Goal: Task Accomplishment & Management: Use online tool/utility

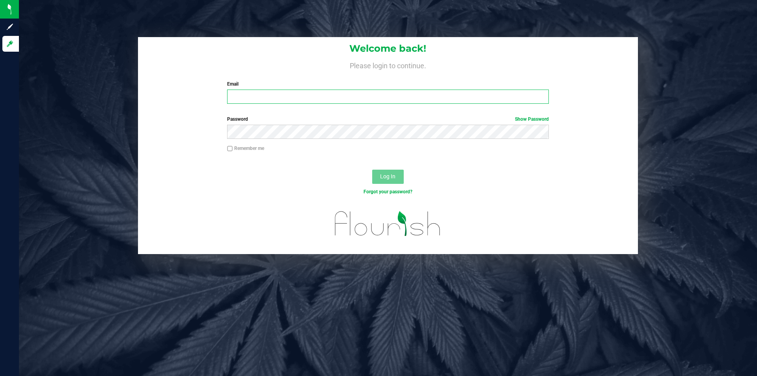
click at [305, 104] on input "Email" at bounding box center [387, 97] width 321 height 14
type input "[EMAIL_ADDRESS][DOMAIN_NAME]"
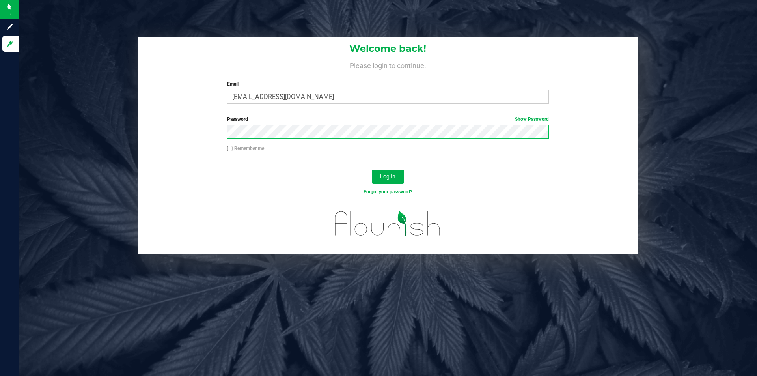
click at [372, 170] on button "Log In" at bounding box center [388, 177] width 32 height 14
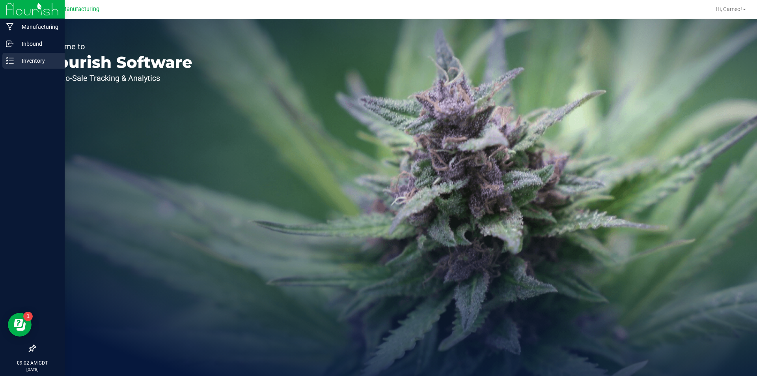
click at [26, 62] on p "Inventory" at bounding box center [37, 60] width 47 height 9
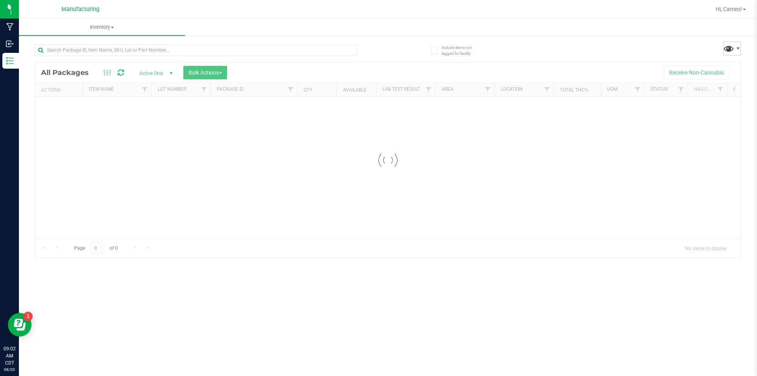
click at [733, 45] on span at bounding box center [728, 48] width 11 height 11
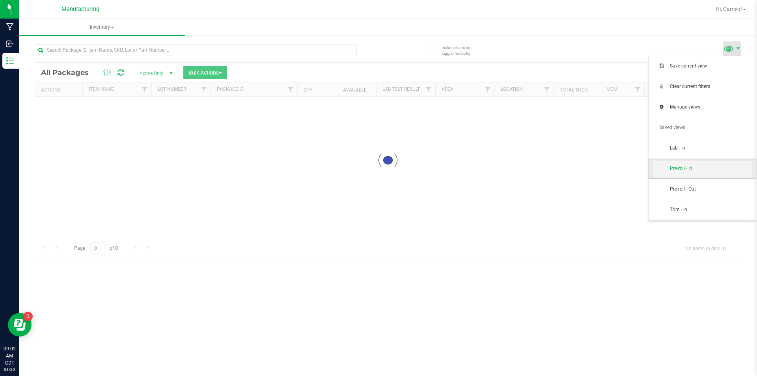
click at [686, 167] on span "Pre-roll - In" at bounding box center [711, 168] width 82 height 7
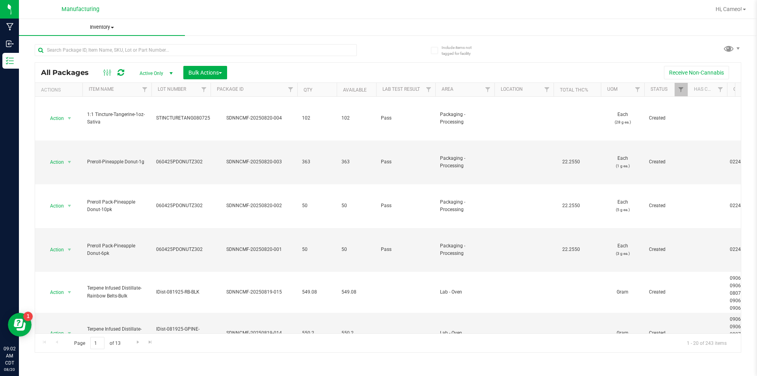
click at [104, 26] on span "Inventory" at bounding box center [102, 27] width 166 height 7
click at [41, 44] on span "All packages" at bounding box center [46, 47] width 54 height 7
click at [731, 44] on span at bounding box center [728, 48] width 11 height 11
click at [696, 174] on span "Pre-roll - In" at bounding box center [703, 169] width 99 height 16
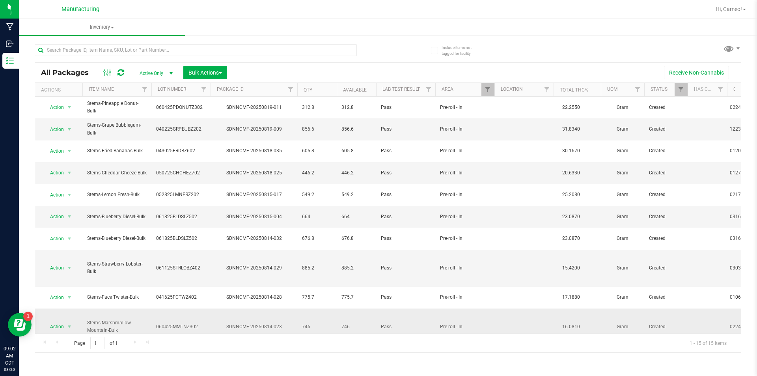
scroll to position [95, 0]
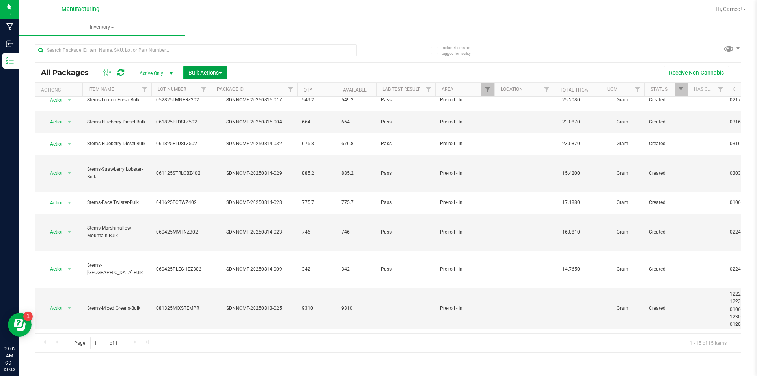
click at [216, 74] on span "Bulk Actions" at bounding box center [206, 72] width 34 height 6
click at [206, 95] on div "Add to manufacturing run" at bounding box center [223, 91] width 70 height 13
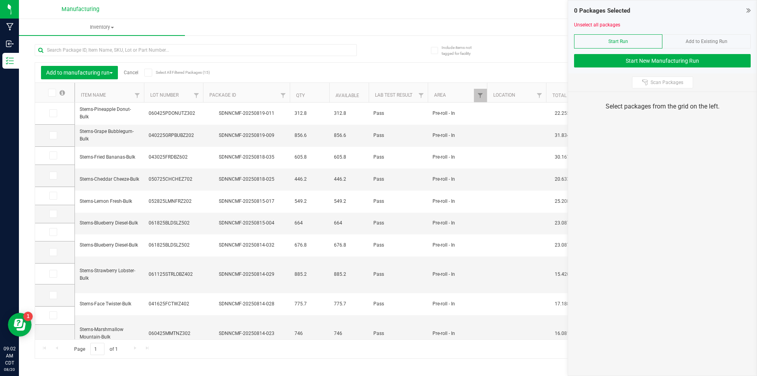
scroll to position [89, 0]
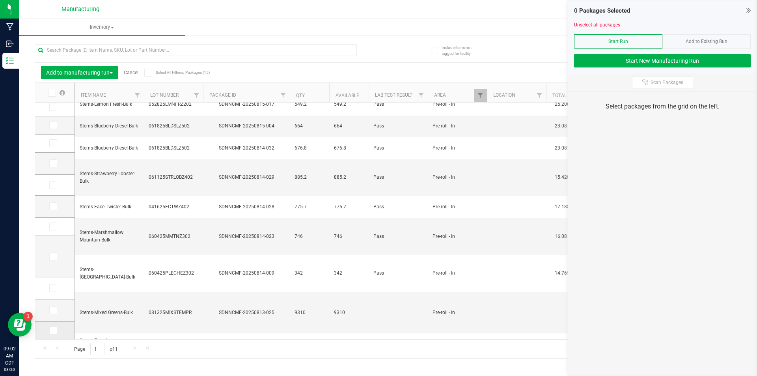
click at [56, 333] on span at bounding box center [53, 330] width 8 height 8
click at [0, 0] on input "checkbox" at bounding box center [0, 0] width 0 height 0
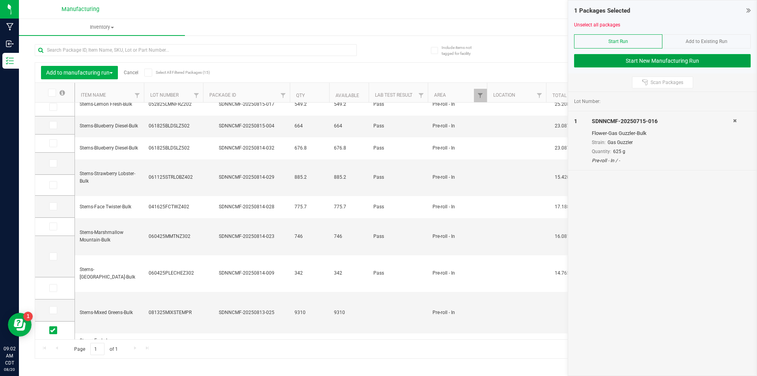
click at [666, 61] on button "Start New Manufacturing Run" at bounding box center [662, 60] width 177 height 13
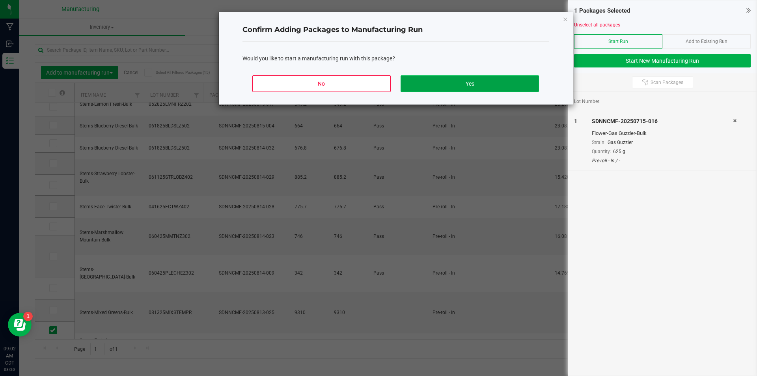
click at [468, 80] on button "Yes" at bounding box center [470, 83] width 138 height 17
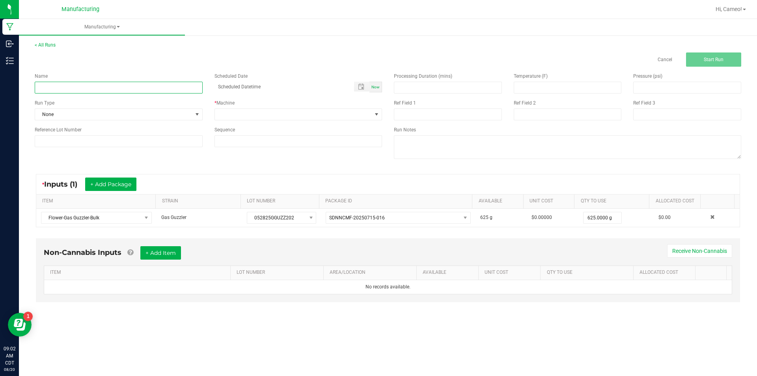
click at [178, 85] on input at bounding box center [119, 88] width 168 height 12
type input "082025 - Gas Guzzler"
click at [375, 87] on span "Now" at bounding box center [376, 87] width 8 height 4
type input "[DATE] 9:02 AM"
click at [367, 113] on span at bounding box center [293, 114] width 157 height 11
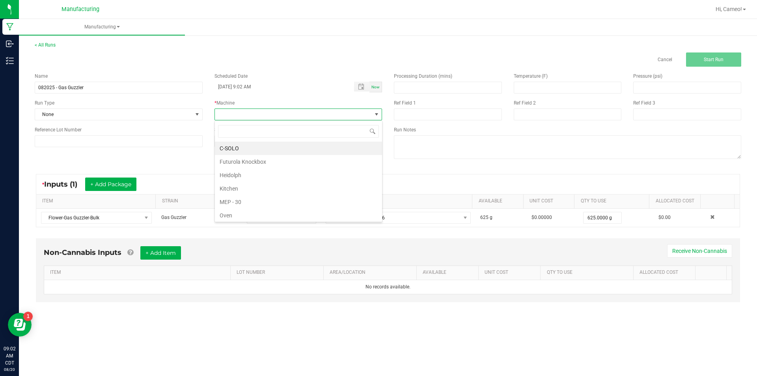
scroll to position [12, 168]
click at [262, 165] on li "Futurola Knockbox" at bounding box center [298, 161] width 167 height 13
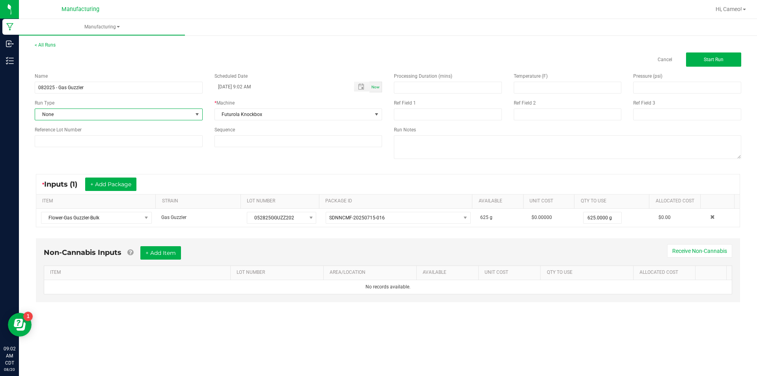
click at [154, 112] on span "None" at bounding box center [113, 114] width 157 height 11
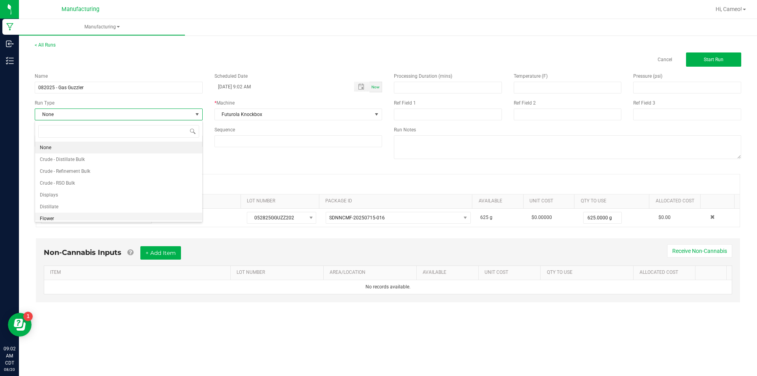
scroll to position [39, 0]
click at [102, 215] on li "Pre-roll" at bounding box center [118, 215] width 167 height 12
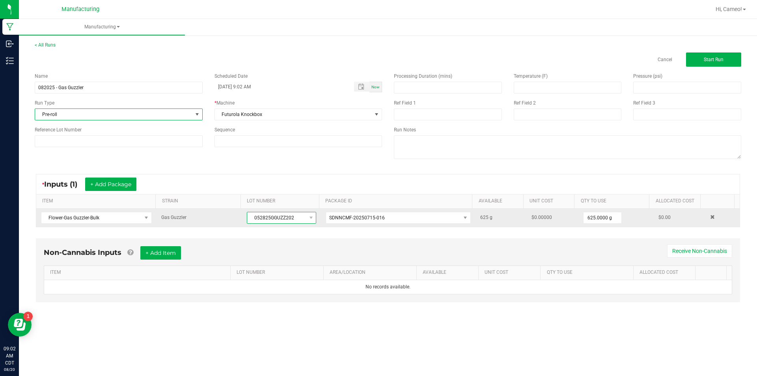
click at [284, 220] on span "052825GGUZZ202" at bounding box center [276, 217] width 59 height 11
copy span "052825GGUZZ202"
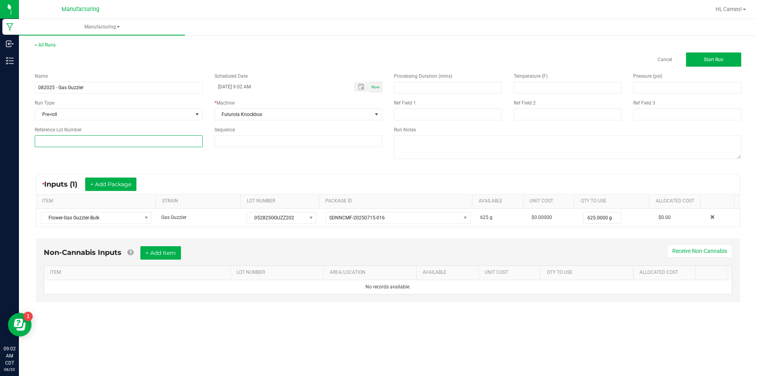
click at [134, 146] on input at bounding box center [119, 141] width 168 height 12
paste input "052825GGUZZ202"
type input "052825GGUZZ202"
click at [729, 59] on button "Start Run" at bounding box center [713, 59] width 55 height 14
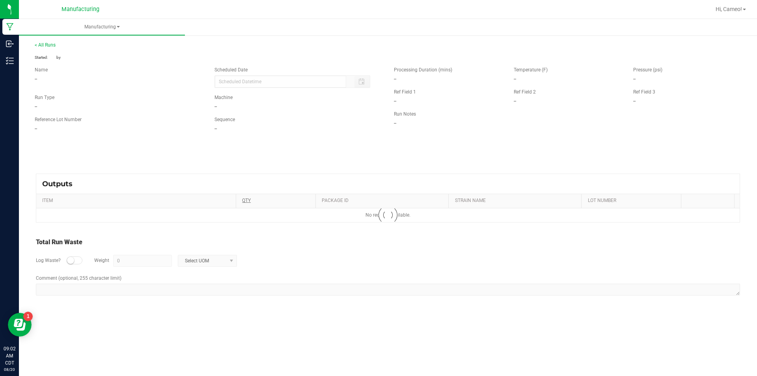
type input "[DATE] 9:02 AM"
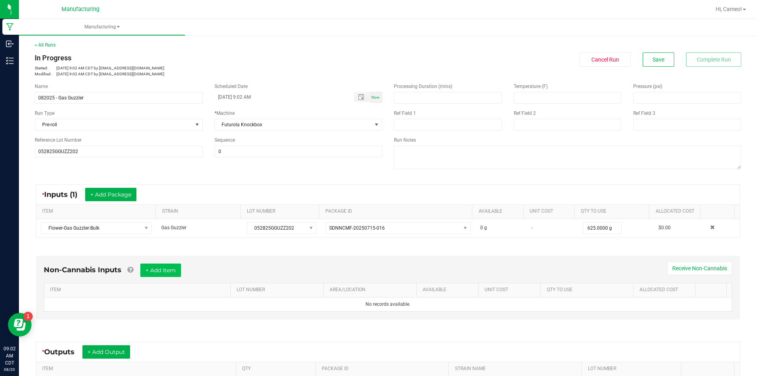
drag, startPoint x: 185, startPoint y: 265, endPoint x: 182, endPoint y: 269, distance: 4.2
click at [183, 267] on div "Non-Cannabis Inputs + Add Item Receive Non-Cannabis" at bounding box center [388, 273] width 689 height 19
click at [181, 269] on button "+ Add Item" at bounding box center [160, 270] width 41 height 13
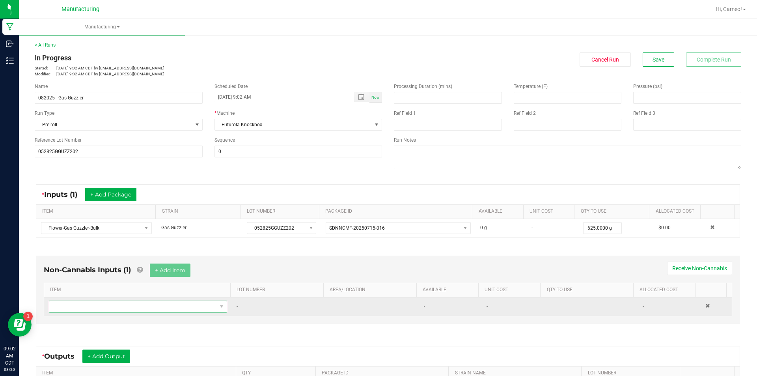
click at [143, 307] on span "NO DATA FOUND" at bounding box center [133, 306] width 168 height 11
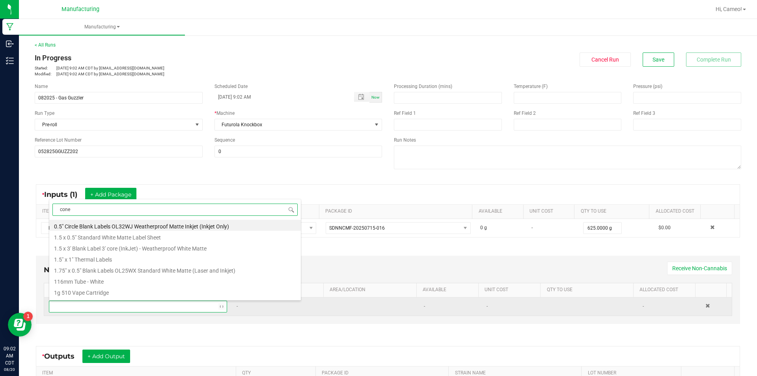
type input "cones"
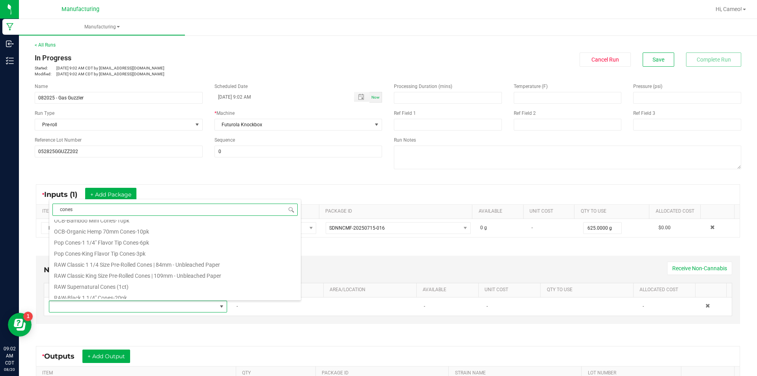
scroll to position [355, 0]
click at [185, 258] on li "RAW Classic 1 1/4 Size Pre-Rolled Cones | 84mm - Unbleached Paper" at bounding box center [175, 256] width 252 height 11
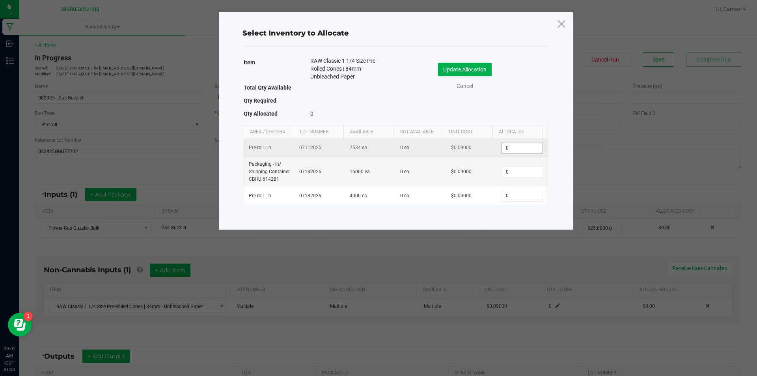
click at [512, 151] on input "0" at bounding box center [522, 147] width 40 height 11
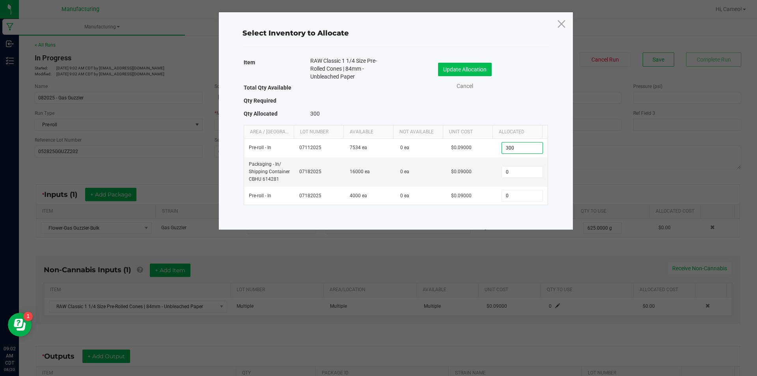
type input "300"
click at [461, 68] on button "Update Allocation" at bounding box center [465, 69] width 54 height 13
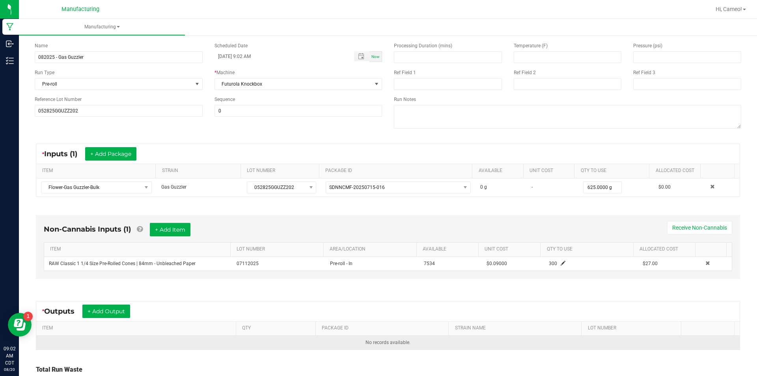
scroll to position [105, 0]
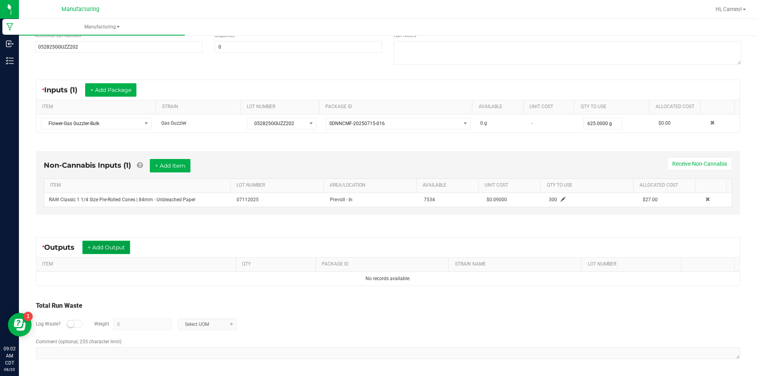
click at [93, 249] on button "+ Add Output" at bounding box center [106, 247] width 48 height 13
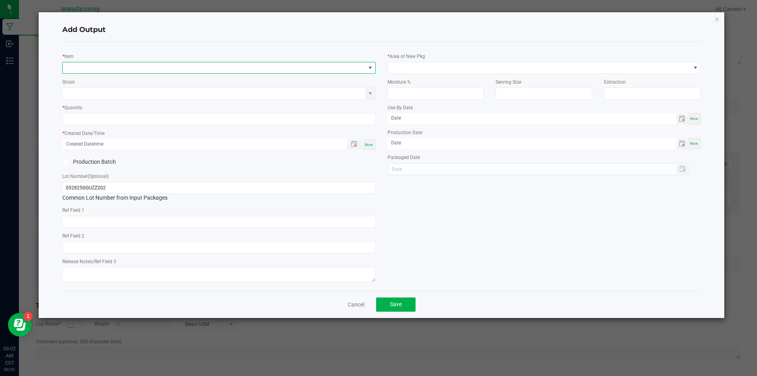
click at [217, 68] on span "NO DATA FOUND" at bounding box center [214, 67] width 303 height 11
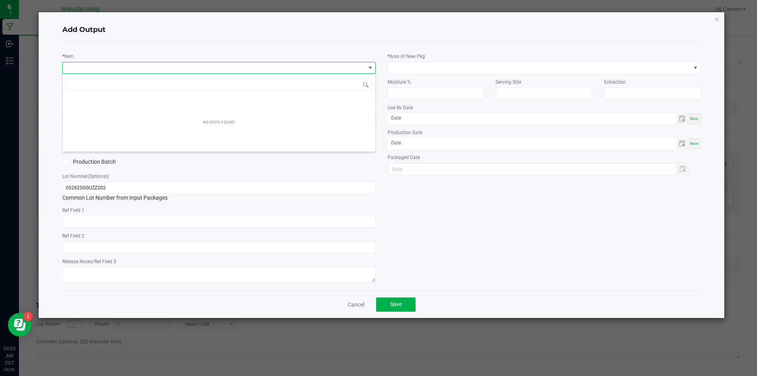
scroll to position [12, 314]
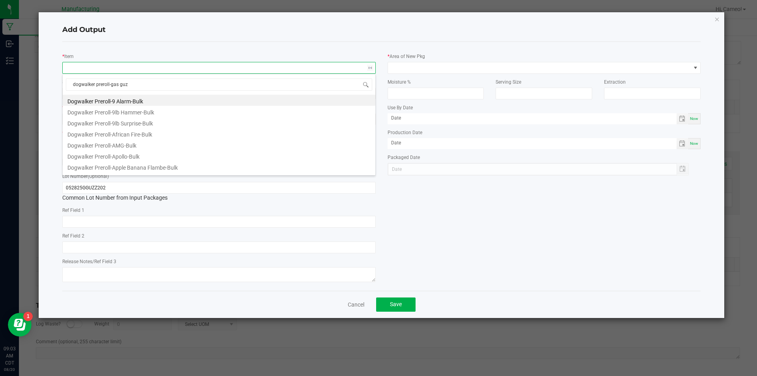
type input "dogwalker preroll-gas guzz"
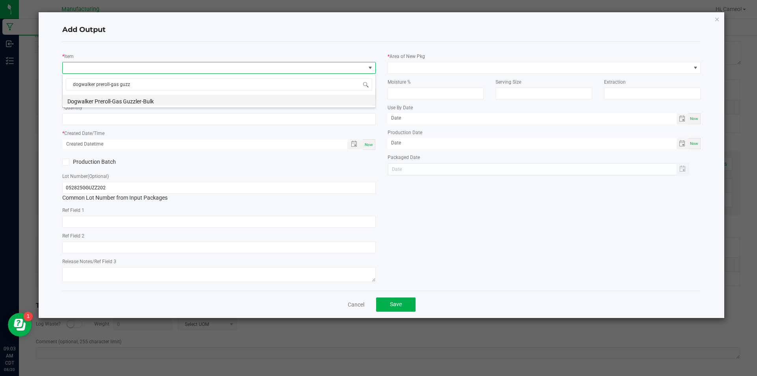
click at [193, 101] on li "Dogwalker Preroll-Gas Guzzler-Bulk" at bounding box center [219, 100] width 313 height 11
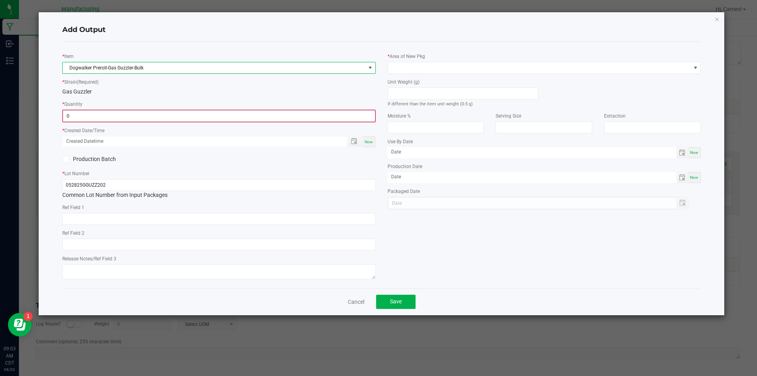
click at [174, 118] on input "0" at bounding box center [219, 115] width 312 height 11
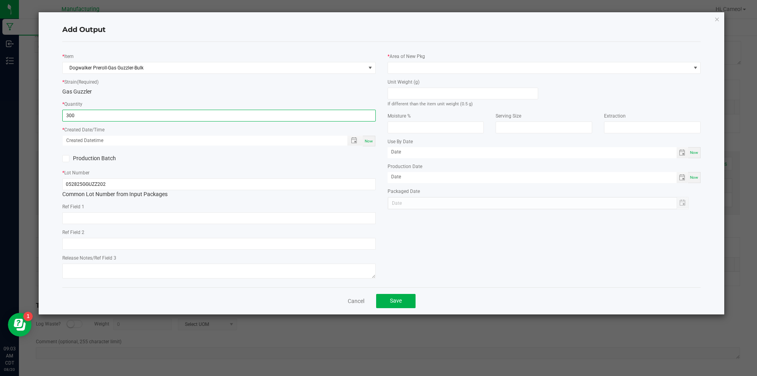
type input "300 ea"
click at [367, 139] on span "Now" at bounding box center [369, 141] width 8 height 4
type input "[DATE] 9:03 AM"
type input "[DATE]"
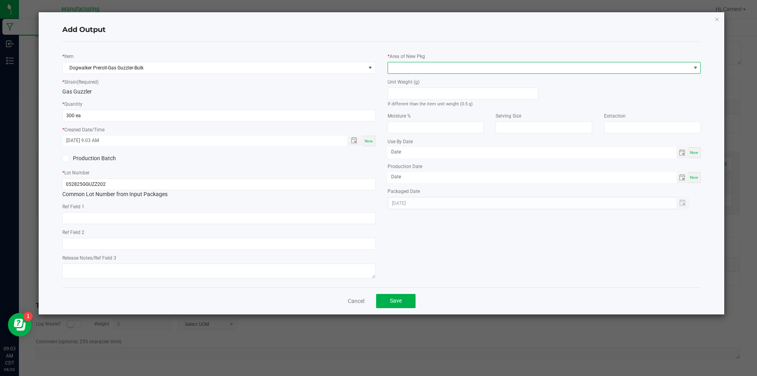
click at [420, 71] on span at bounding box center [539, 67] width 303 height 11
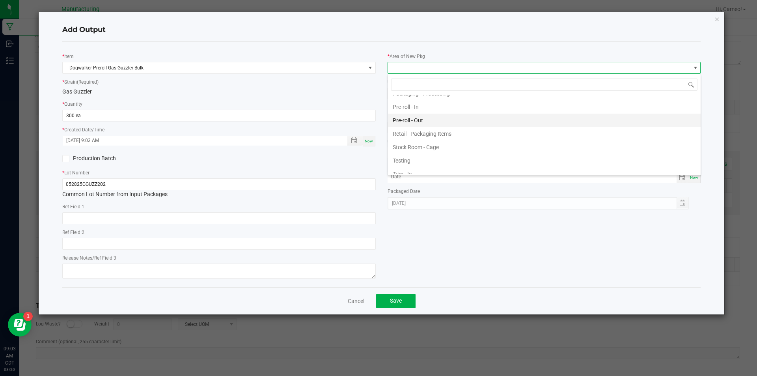
click at [419, 120] on li "Pre-roll - Out" at bounding box center [544, 120] width 313 height 13
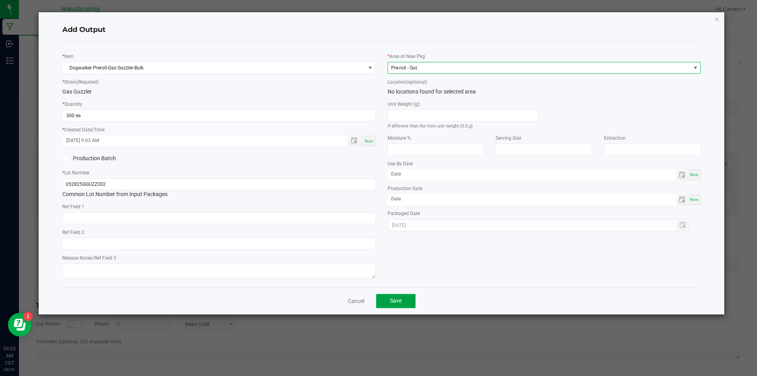
click at [403, 301] on button "Save" at bounding box center [395, 301] width 39 height 14
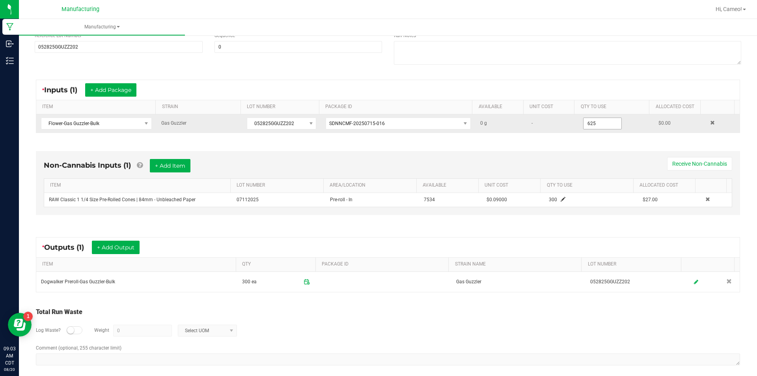
click at [599, 124] on input "625" at bounding box center [603, 123] width 38 height 11
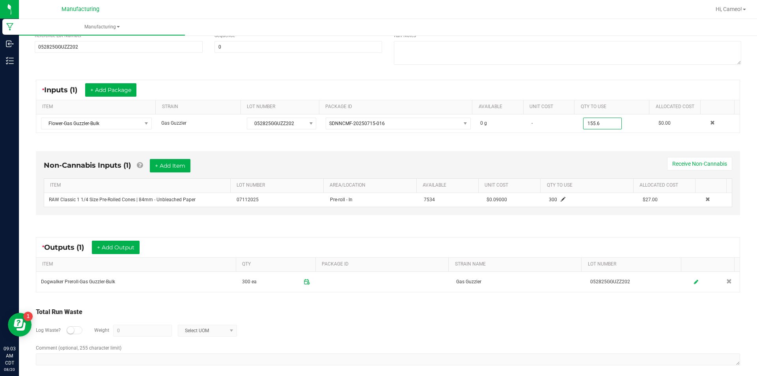
type input "155.6000 g"
click at [591, 150] on div "Non-Cannabis Inputs (1) + Add Item Receive Non-Cannabis ITEM LOT NUMBER AREA/LO…" at bounding box center [388, 185] width 719 height 90
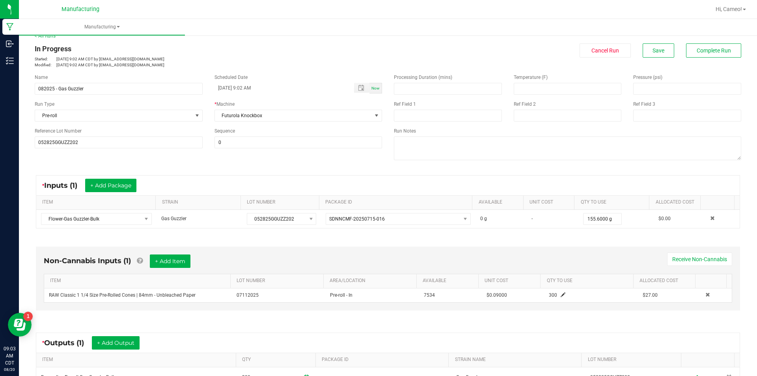
scroll to position [0, 0]
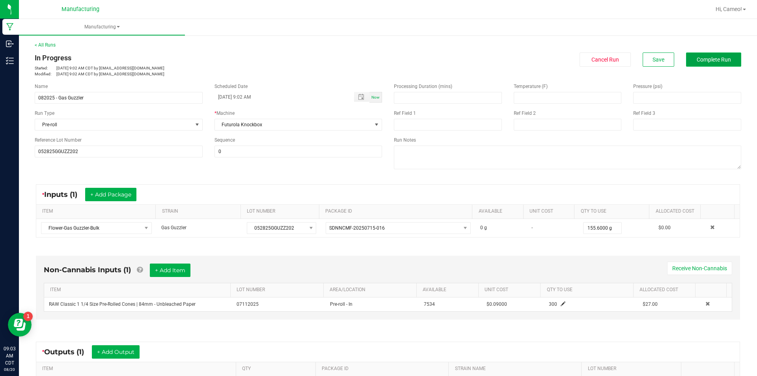
click at [711, 54] on button "Complete Run" at bounding box center [713, 59] width 55 height 14
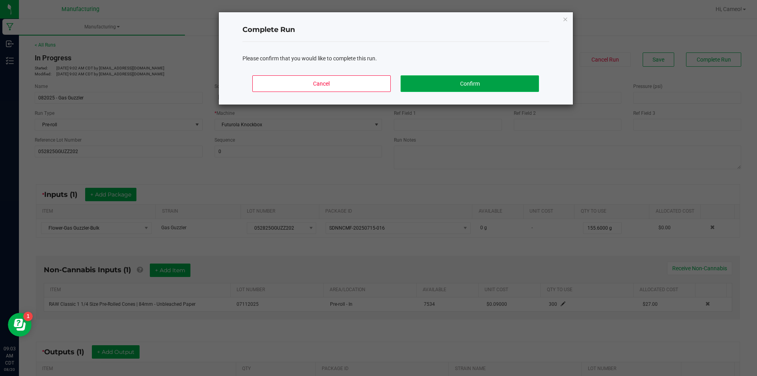
click at [490, 83] on button "Confirm" at bounding box center [470, 83] width 138 height 17
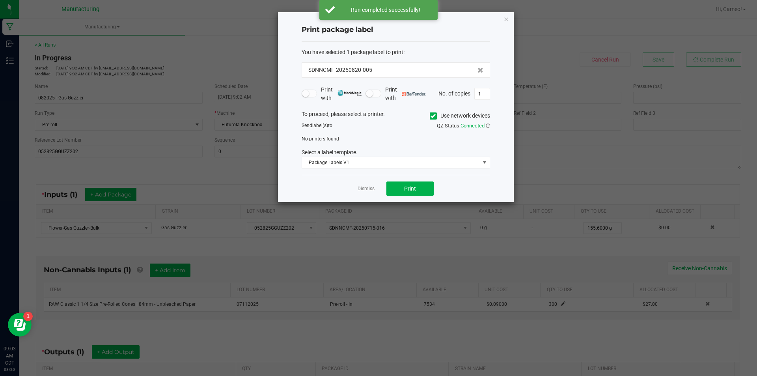
click at [427, 116] on div "To proceed, please select a printer. Use network devices" at bounding box center [396, 116] width 200 height 12
click at [431, 116] on icon at bounding box center [433, 116] width 5 height 0
click at [0, 0] on input "Use network devices" at bounding box center [0, 0] width 0 height 0
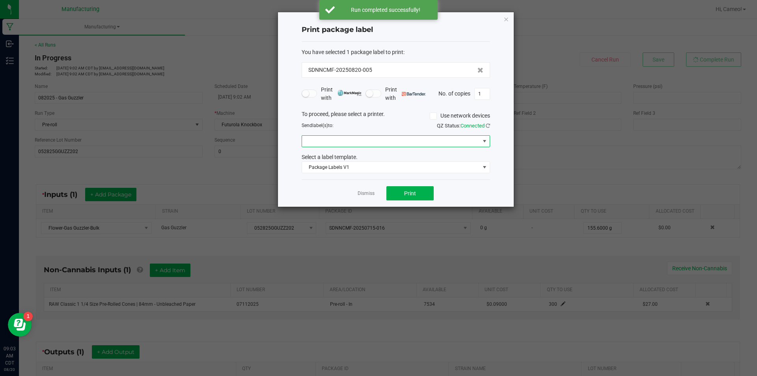
click at [415, 144] on span at bounding box center [391, 141] width 178 height 11
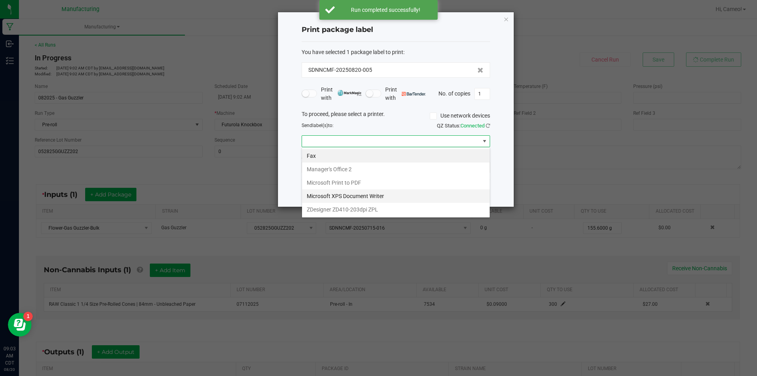
scroll to position [12, 189]
click at [372, 209] on ZPL "ZDesigner ZD410-203dpi ZPL" at bounding box center [396, 209] width 188 height 13
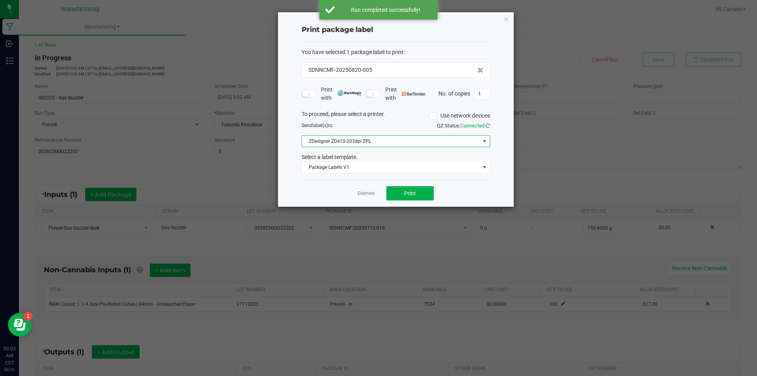
click at [415, 201] on div "Dismiss Print" at bounding box center [396, 192] width 189 height 27
click at [409, 191] on span "Print" at bounding box center [410, 193] width 12 height 6
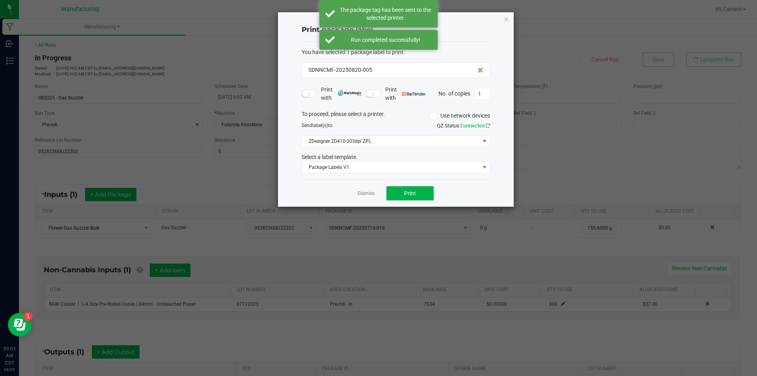
click at [350, 191] on div "Dismiss Print" at bounding box center [396, 192] width 189 height 27
click at [366, 191] on link "Dismiss" at bounding box center [366, 193] width 17 height 7
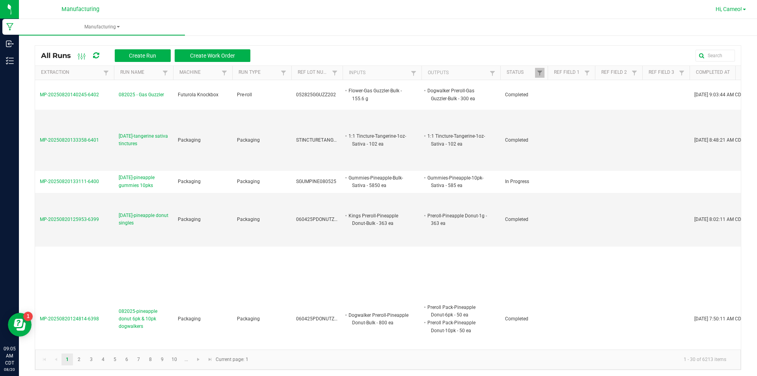
click at [727, 9] on span "Hi, Cameo!" at bounding box center [729, 9] width 26 height 6
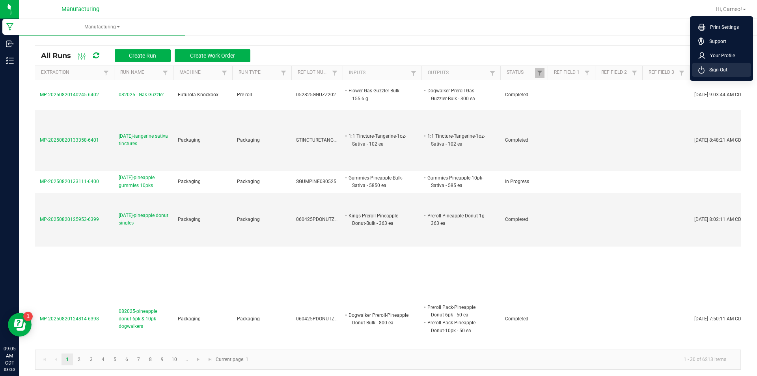
click at [727, 69] on span "Sign Out" at bounding box center [716, 70] width 23 height 8
